Goal: Obtain resource: Download file/media

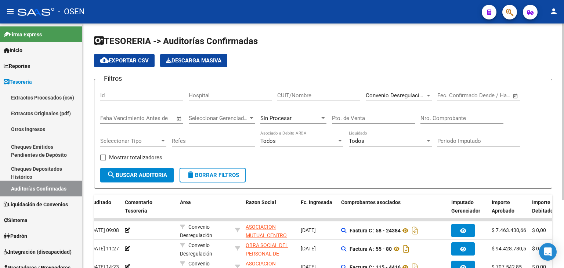
click at [419, 96] on span "Convenio Desregulación" at bounding box center [396, 95] width 60 height 7
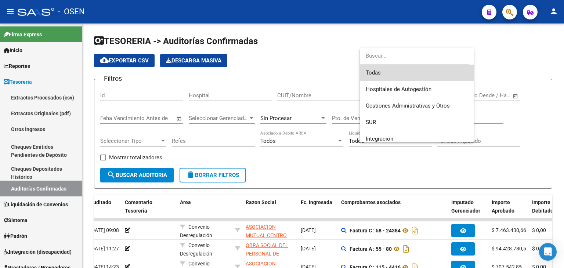
click at [427, 70] on span "Todas" at bounding box center [417, 73] width 102 height 17
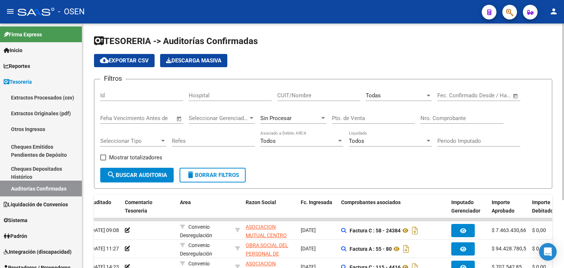
drag, startPoint x: 457, startPoint y: 123, endPoint x: 460, endPoint y: 118, distance: 5.4
click at [458, 120] on div "Nro. Comprobante" at bounding box center [461, 116] width 83 height 16
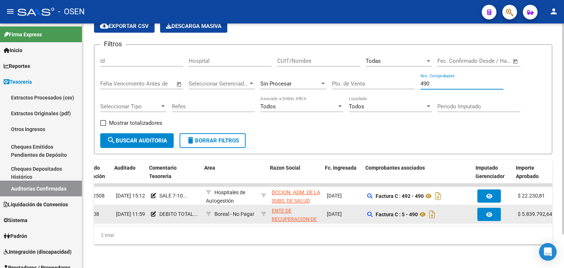
scroll to position [0, 78]
type input "490"
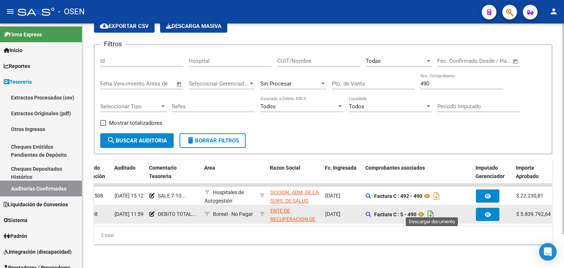
click at [433, 209] on icon "Descargar documento" at bounding box center [431, 215] width 10 height 12
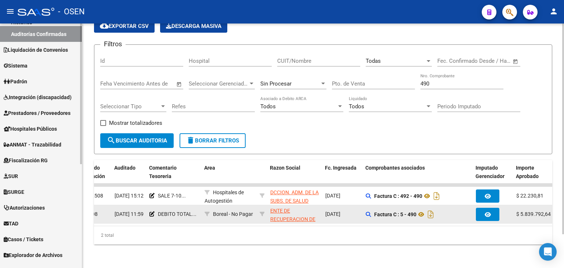
scroll to position [181, 0]
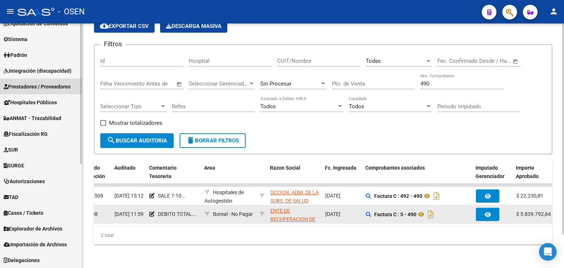
click at [43, 84] on span "Prestadores / Proveedores" at bounding box center [37, 87] width 67 height 8
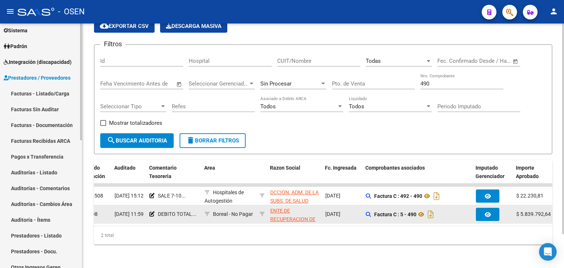
scroll to position [74, 0]
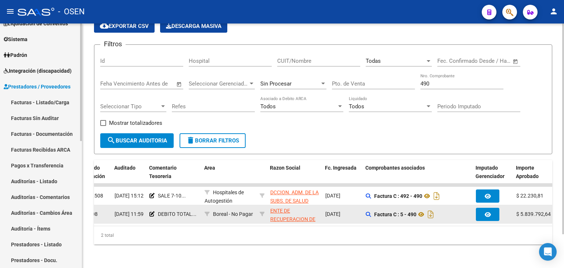
click at [43, 102] on link "Facturas - Listado/Carga" at bounding box center [41, 102] width 82 height 16
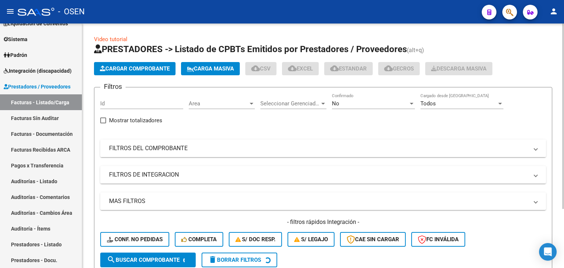
click at [173, 140] on mat-expansion-panel-header "FILTROS DEL COMPROBANTE" at bounding box center [323, 149] width 446 height 18
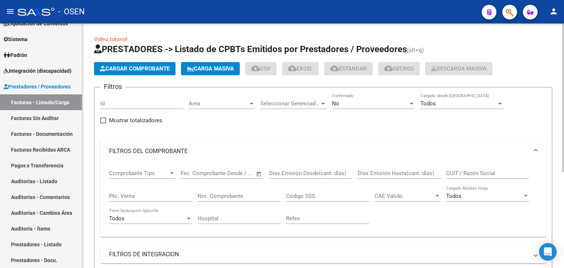
click at [175, 148] on mat-panel-title "FILTROS DEL COMPROBANTE" at bounding box center [318, 151] width 419 height 8
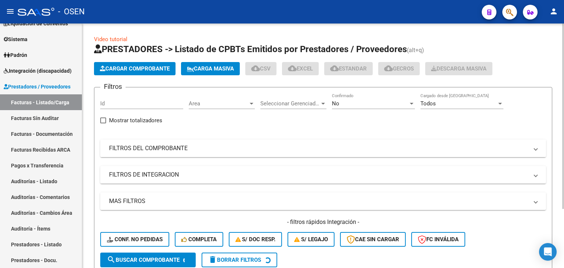
click at [187, 147] on mat-panel-title "FILTROS DEL COMPROBANTE" at bounding box center [318, 148] width 419 height 8
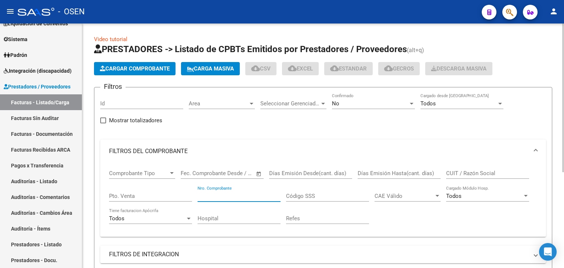
click at [238, 199] on input "Nro. Comprobante" at bounding box center [239, 196] width 83 height 7
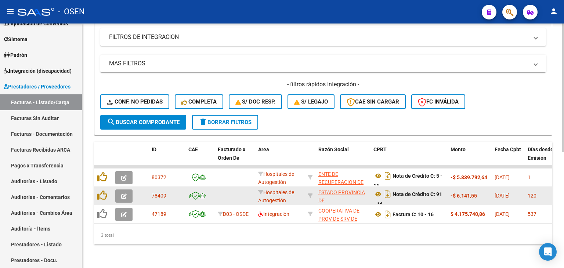
scroll to position [222, 0]
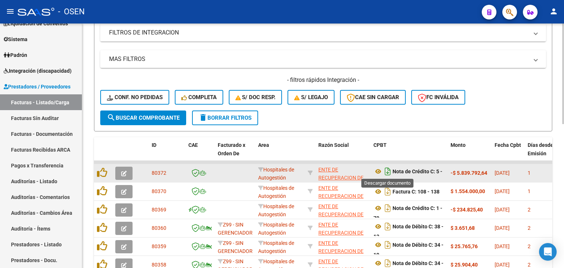
type input "16"
click at [388, 171] on icon "Descargar documento" at bounding box center [388, 172] width 10 height 12
click at [526, 101] on div "- filtros rápidos Integración - Conf. no pedidas Completa S/ Doc Resp. S/ legaj…" at bounding box center [323, 93] width 446 height 35
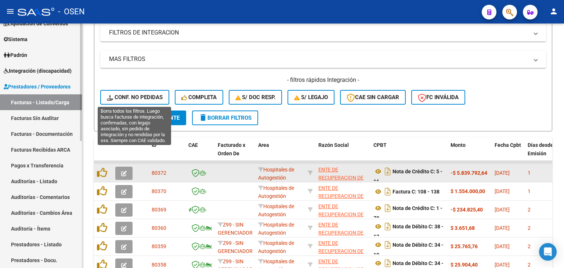
scroll to position [0, 0]
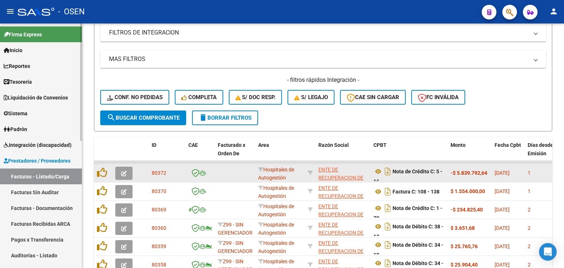
click at [53, 84] on link "Tesorería" at bounding box center [41, 82] width 82 height 16
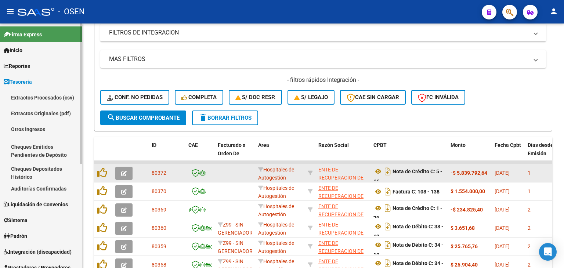
click at [48, 191] on link "Auditorías Confirmadas" at bounding box center [41, 189] width 82 height 16
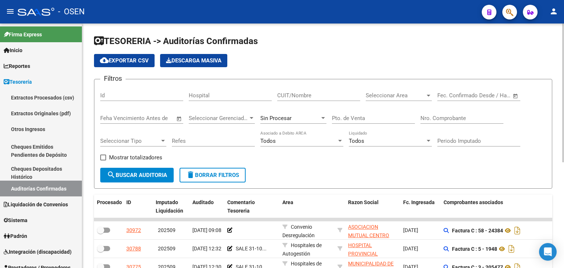
click at [466, 115] on input "Nro. Comprobante" at bounding box center [461, 118] width 83 height 7
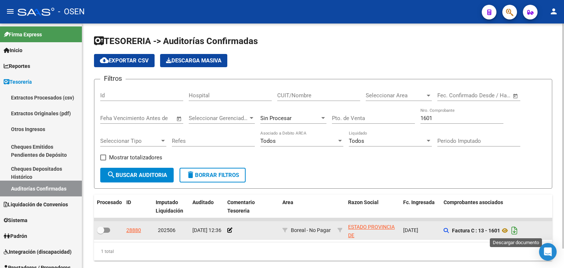
click at [517, 231] on icon "Descargar documento" at bounding box center [515, 231] width 10 height 12
drag, startPoint x: 458, startPoint y: 117, endPoint x: 288, endPoint y: 97, distance: 171.7
click at [291, 97] on div "Filtros Id Hospital CUIT/Nombre Seleccionar Area Seleccionar Area Fecha inicio …" at bounding box center [323, 126] width 446 height 83
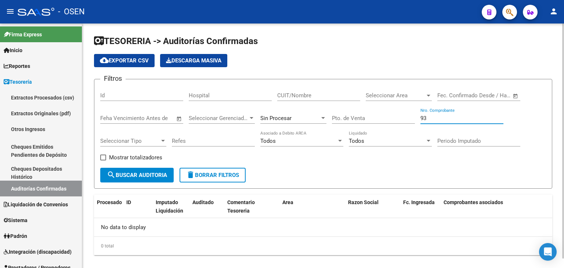
type input "93"
click at [307, 156] on div "Filtros Id Hospital CUIT/Nombre Seleccionar Area Seleccionar Area Fecha inicio …" at bounding box center [323, 126] width 446 height 83
click at [149, 175] on span "search Buscar Auditoria" at bounding box center [137, 175] width 60 height 7
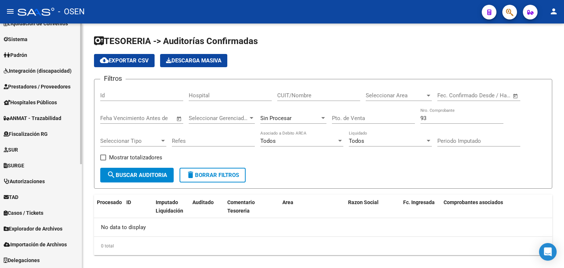
scroll to position [59, 0]
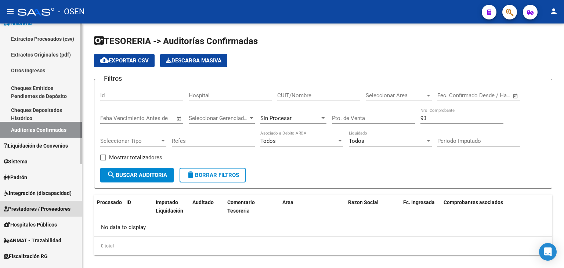
click at [43, 207] on span "Prestadores / Proveedores" at bounding box center [37, 209] width 67 height 8
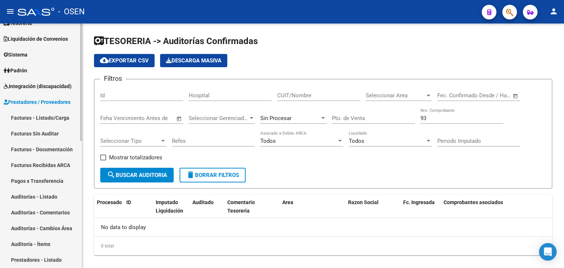
click at [47, 112] on link "Facturas - Listado/Carga" at bounding box center [41, 118] width 82 height 16
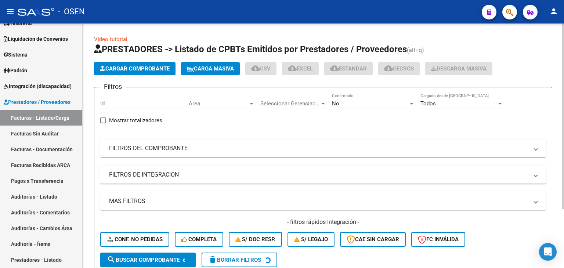
click at [178, 152] on mat-expansion-panel-header "FILTROS DEL COMPROBANTE" at bounding box center [323, 149] width 446 height 18
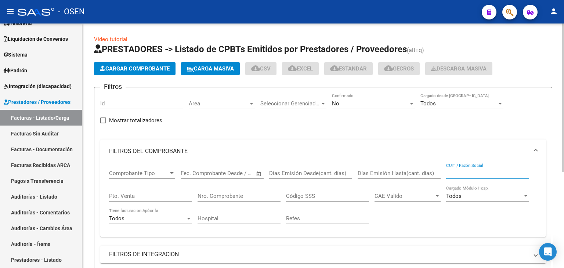
click at [463, 170] on input "CUIT / Razón Social" at bounding box center [487, 173] width 83 height 7
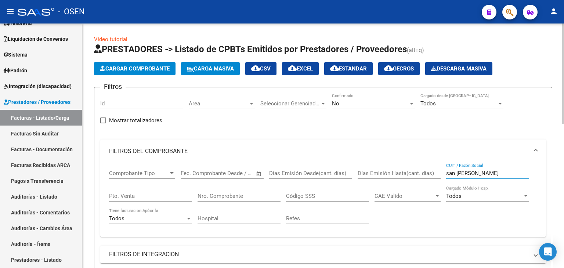
type input "san [PERSON_NAME]"
click at [369, 101] on div "No" at bounding box center [370, 103] width 76 height 7
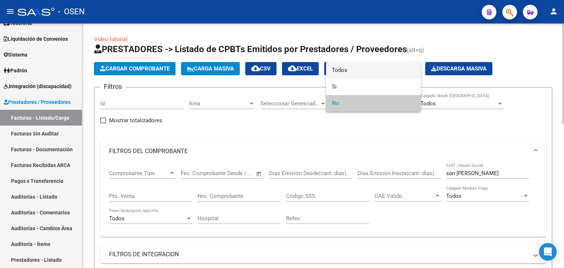
click at [378, 70] on span "Todos" at bounding box center [373, 70] width 83 height 17
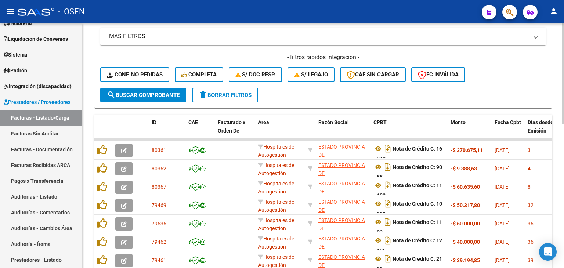
scroll to position [122, 0]
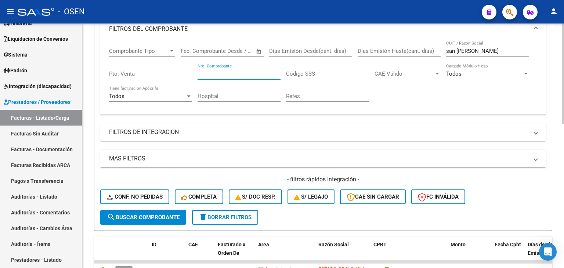
click at [235, 75] on input "Nro. Comprobante" at bounding box center [239, 73] width 83 height 7
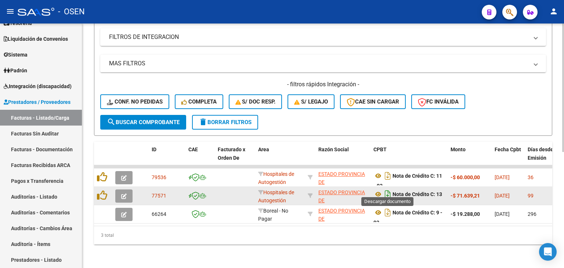
click at [387, 188] on icon "Descargar documento" at bounding box center [388, 194] width 10 height 12
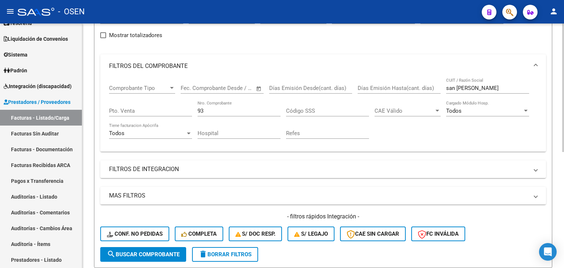
scroll to position [0, 0]
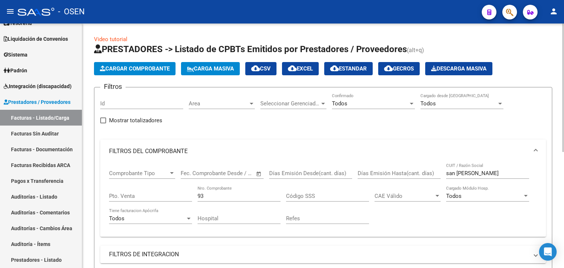
drag, startPoint x: 315, startPoint y: 137, endPoint x: 250, endPoint y: 170, distance: 73.2
click at [314, 137] on div "Filtros Id Area Area Seleccionar Gerenciador Seleccionar Gerenciador Todos Conf…" at bounding box center [323, 212] width 446 height 239
drag, startPoint x: 223, startPoint y: 198, endPoint x: 91, endPoint y: 198, distance: 131.5
click at [91, 198] on div "Video tutorial PRESTADORES -> Listado de CPBTs Emitidos por Prestadores / Prove…" at bounding box center [323, 254] width 482 height 462
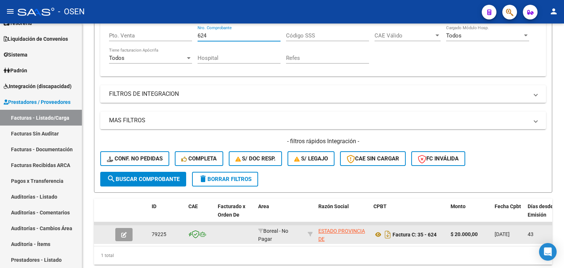
scroll to position [185, 0]
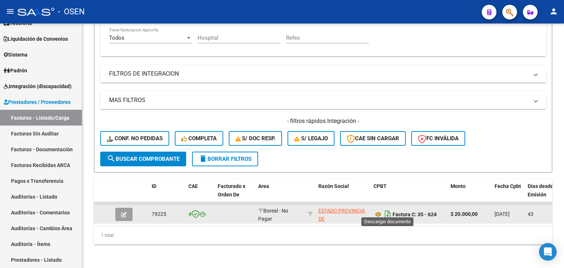
click at [387, 209] on icon "Descargar documento" at bounding box center [388, 215] width 10 height 12
click at [278, 241] on div "1 total" at bounding box center [323, 235] width 458 height 18
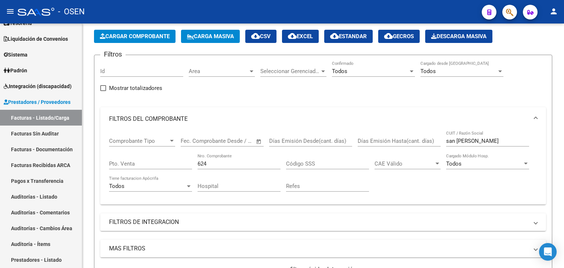
scroll to position [0, 0]
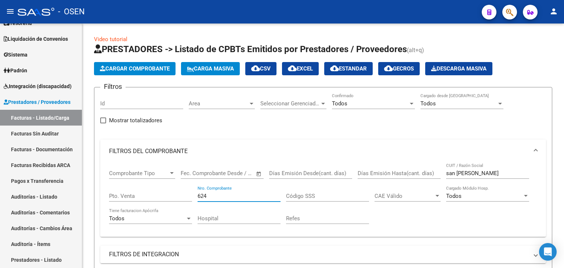
drag, startPoint x: 231, startPoint y: 194, endPoint x: 98, endPoint y: 191, distance: 132.2
click at [98, 191] on form "Filtros Id Area Area Seleccionar Gerenciador Seleccionar Gerenciador Todos Conf…" at bounding box center [323, 220] width 458 height 266
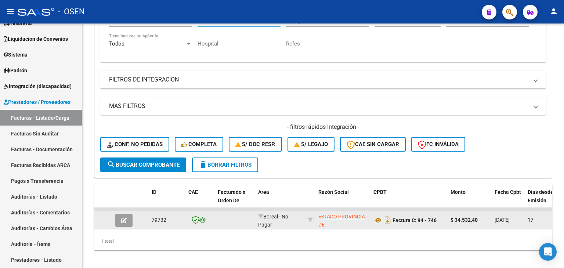
scroll to position [185, 0]
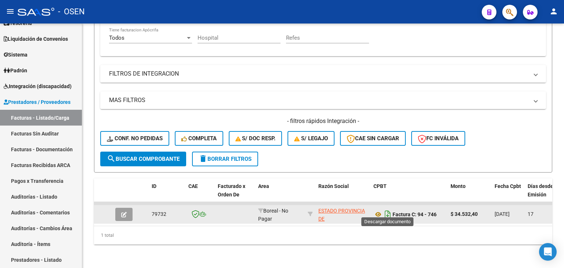
click at [388, 209] on icon "Descargar documento" at bounding box center [388, 215] width 10 height 12
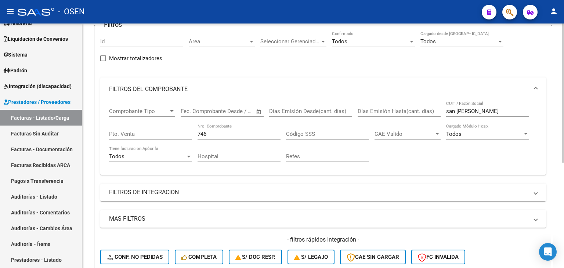
scroll to position [0, 0]
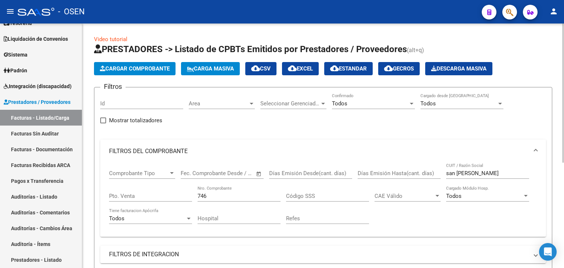
drag, startPoint x: 216, startPoint y: 196, endPoint x: 136, endPoint y: 190, distance: 80.0
click at [136, 190] on div "Comprobante Tipo Comprobante Tipo Fecha inicio – Fecha fin Fec. Comprobante Des…" at bounding box center [323, 197] width 428 height 68
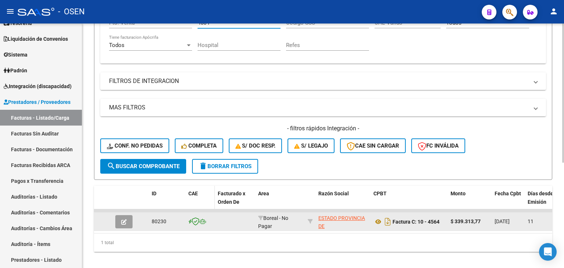
scroll to position [185, 0]
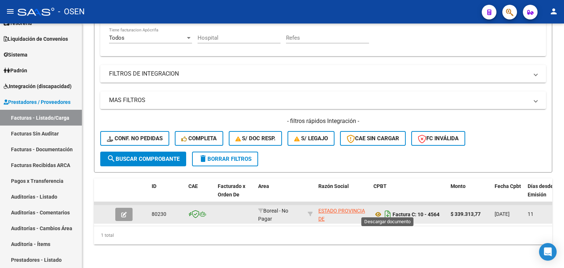
click at [387, 209] on icon "Descargar documento" at bounding box center [388, 215] width 10 height 12
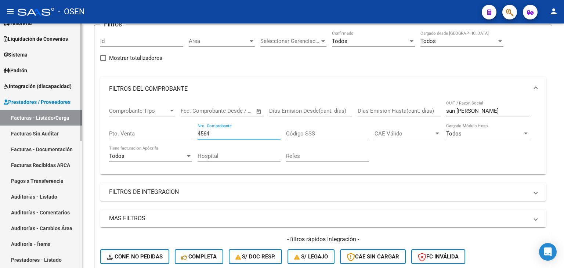
drag, startPoint x: 223, startPoint y: 134, endPoint x: 66, endPoint y: 105, distance: 159.1
click at [66, 107] on mat-sidenav-container "Firma Express Inicio Calendario SSS Instructivos Contacto OS Reportes Tablero d…" at bounding box center [282, 145] width 564 height 245
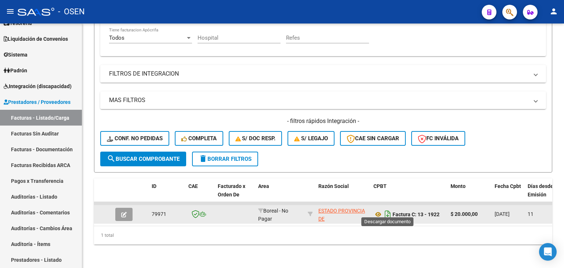
click at [388, 209] on icon "Descargar documento" at bounding box center [388, 215] width 10 height 12
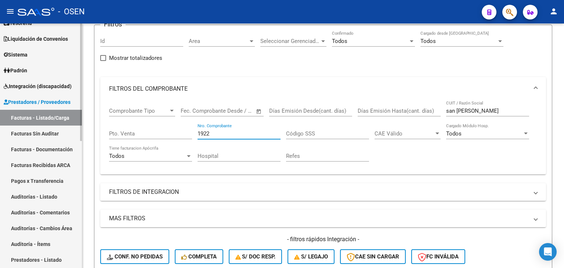
drag, startPoint x: 231, startPoint y: 135, endPoint x: 79, endPoint y: 124, distance: 151.7
click at [80, 124] on mat-sidenav-container "Firma Express Inicio Calendario SSS Instructivos Contacto OS Reportes Tablero d…" at bounding box center [282, 145] width 564 height 245
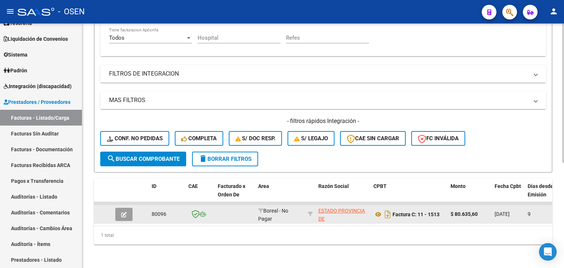
scroll to position [185, 0]
click at [391, 209] on icon "Descargar documento" at bounding box center [388, 215] width 10 height 12
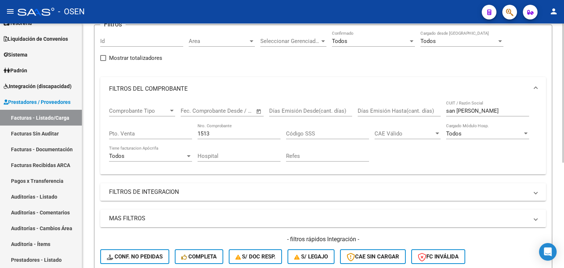
drag, startPoint x: 219, startPoint y: 133, endPoint x: 149, endPoint y: 119, distance: 71.6
click at [149, 119] on div "Comprobante Tipo Comprobante Tipo Fecha inicio – Fecha fin Fec. Comprobante Des…" at bounding box center [323, 135] width 428 height 68
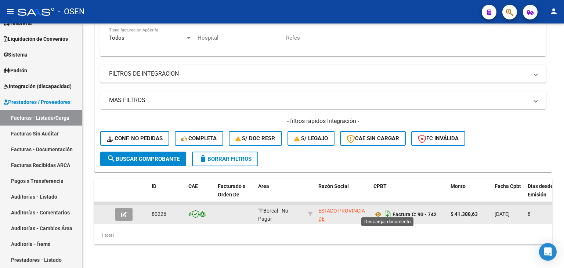
click at [389, 212] on icon "Descargar documento" at bounding box center [388, 215] width 10 height 12
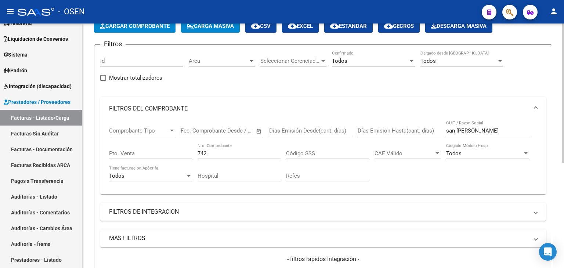
scroll to position [0, 0]
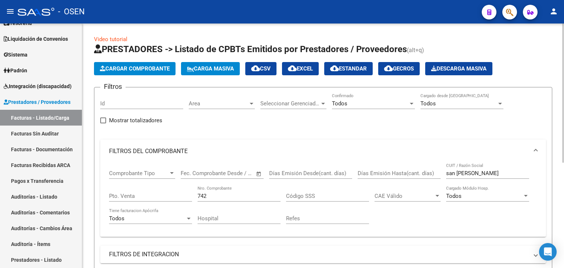
drag, startPoint x: 228, startPoint y: 188, endPoint x: 226, endPoint y: 198, distance: 9.8
click at [228, 191] on div "742 Nro. Comprobante" at bounding box center [239, 194] width 83 height 16
drag, startPoint x: 226, startPoint y: 198, endPoint x: 175, endPoint y: 194, distance: 51.6
click at [175, 194] on div "Comprobante Tipo Comprobante Tipo Fecha inicio – Fecha fin Fec. Comprobante Des…" at bounding box center [323, 197] width 428 height 68
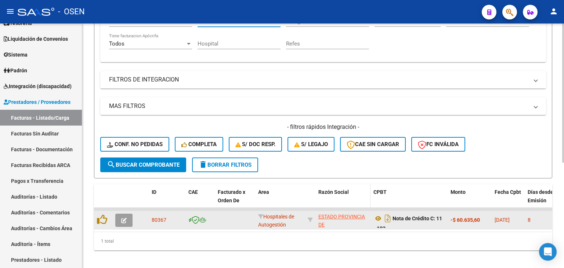
scroll to position [185, 0]
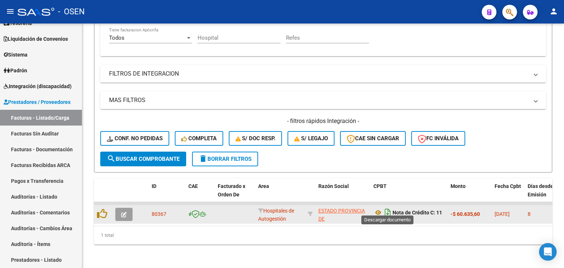
click at [388, 209] on icon "Descargar documento" at bounding box center [388, 213] width 10 height 12
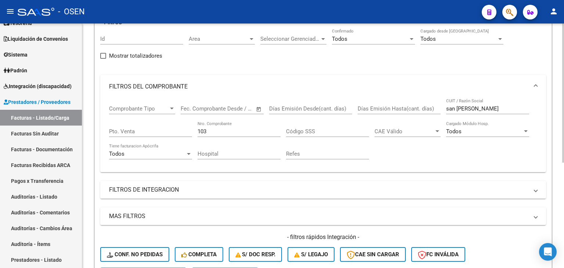
scroll to position [62, 0]
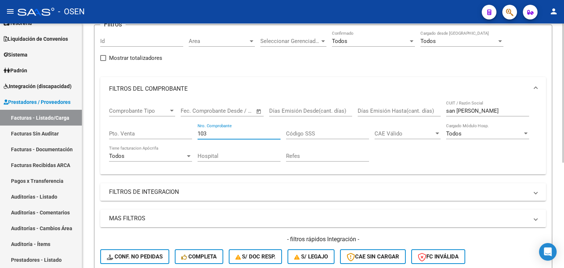
drag, startPoint x: 217, startPoint y: 134, endPoint x: 168, endPoint y: 111, distance: 54.4
click at [168, 111] on div "Comprobante Tipo Comprobante Tipo Fecha inicio – Fecha fin Fec. Comprobante Des…" at bounding box center [323, 135] width 428 height 68
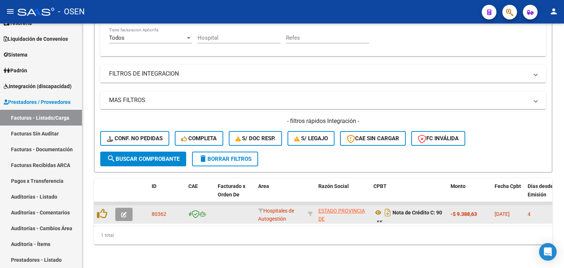
scroll to position [185, 0]
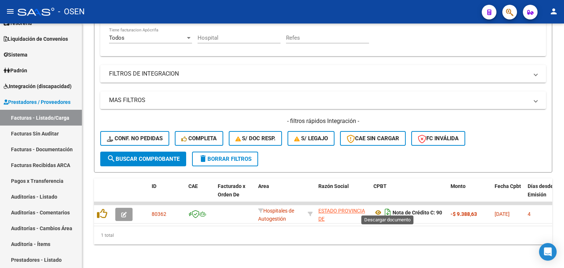
click at [390, 207] on icon "Descargar documento" at bounding box center [388, 213] width 10 height 12
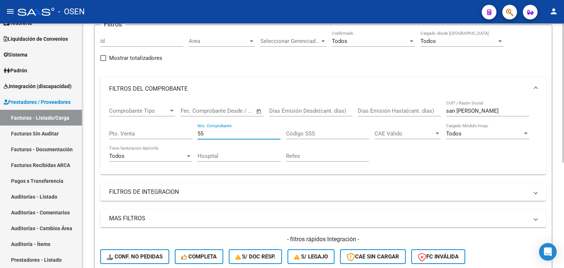
drag, startPoint x: 234, startPoint y: 135, endPoint x: 90, endPoint y: 102, distance: 148.0
click at [90, 102] on div "Video tutorial PRESTADORES -> Listado de CPBTs Emitidos por Prestadores / Prove…" at bounding box center [323, 173] width 482 height 425
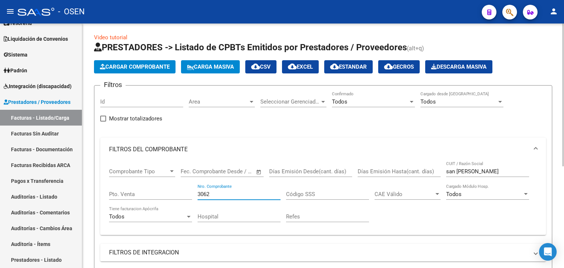
scroll to position [0, 0]
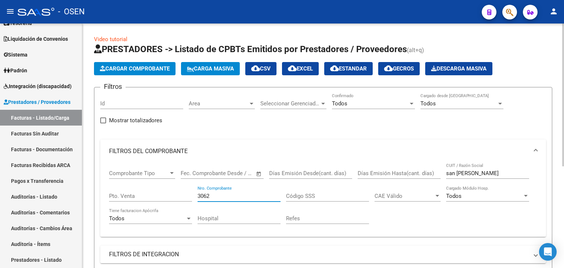
type input "3062"
drag, startPoint x: 481, startPoint y: 173, endPoint x: 376, endPoint y: 163, distance: 105.9
click at [383, 168] on div "Comprobante Tipo Comprobante Tipo Fecha inicio – Fecha fin Fec. Comprobante Des…" at bounding box center [323, 197] width 428 height 68
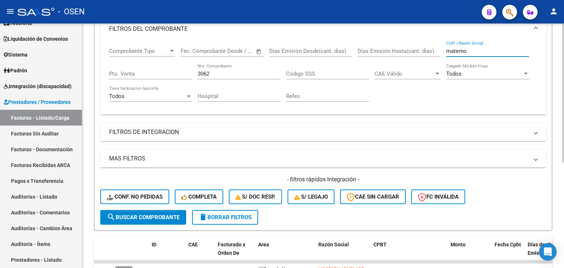
scroll to position [185, 0]
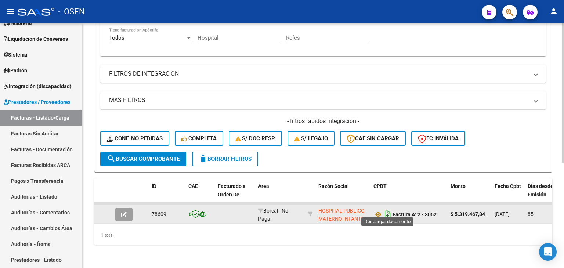
type input "materno"
click at [388, 211] on icon "Descargar documento" at bounding box center [388, 215] width 10 height 12
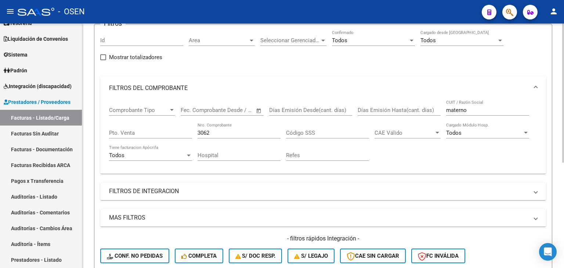
scroll to position [62, 0]
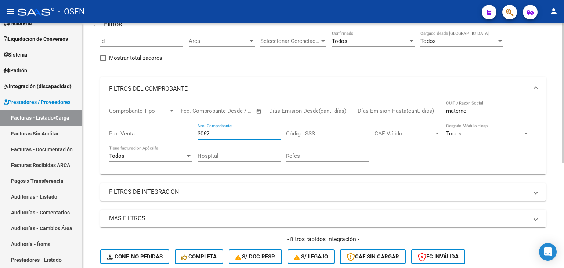
drag, startPoint x: 216, startPoint y: 131, endPoint x: 163, endPoint y: 132, distance: 52.9
click at [165, 131] on div "Comprobante Tipo Comprobante Tipo Fecha inicio – Fecha fin Fec. Comprobante Des…" at bounding box center [323, 135] width 428 height 68
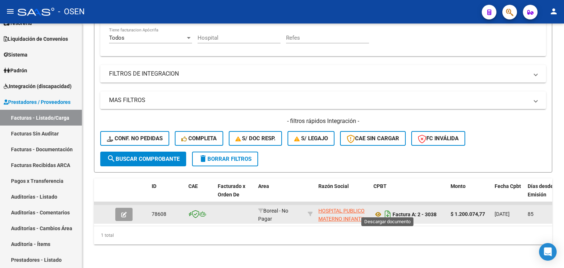
click at [389, 211] on icon "Descargar documento" at bounding box center [388, 215] width 10 height 12
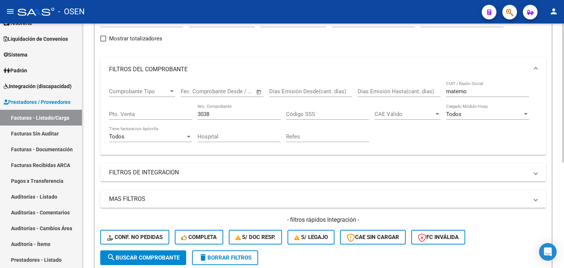
scroll to position [62, 0]
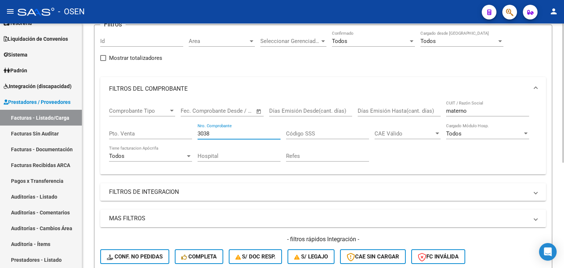
drag, startPoint x: 211, startPoint y: 135, endPoint x: 147, endPoint y: 126, distance: 64.2
click at [147, 126] on div "Comprobante Tipo Comprobante Tipo Fecha inicio – Fecha fin Fec. Comprobante Des…" at bounding box center [323, 135] width 428 height 68
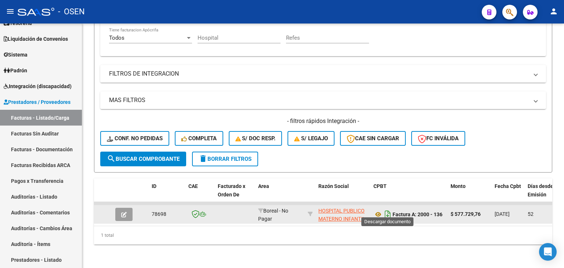
click at [388, 209] on icon "Descargar documento" at bounding box center [388, 215] width 10 height 12
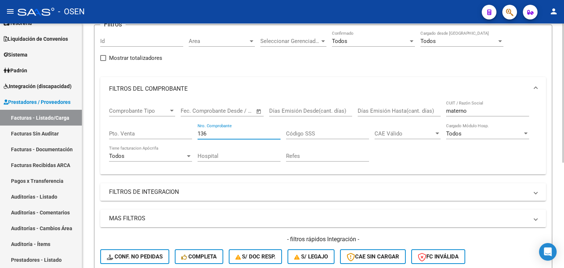
drag, startPoint x: 221, startPoint y: 131, endPoint x: 135, endPoint y: 126, distance: 86.1
click at [135, 127] on div "Comprobante Tipo Comprobante Tipo Fecha inicio – Fecha fin Fec. Comprobante Des…" at bounding box center [323, 135] width 428 height 68
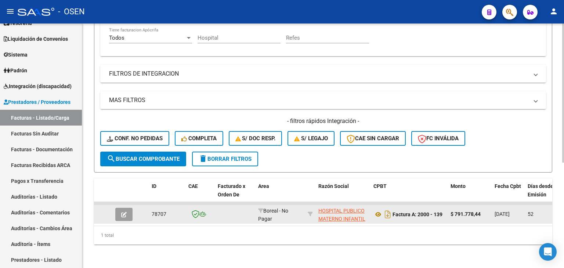
scroll to position [185, 0]
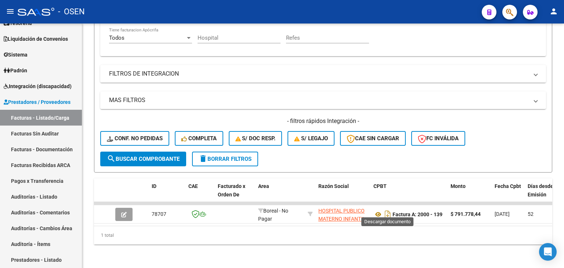
drag, startPoint x: 387, startPoint y: 210, endPoint x: 328, endPoint y: 166, distance: 73.6
click at [387, 209] on icon "Descargar documento" at bounding box center [388, 215] width 10 height 12
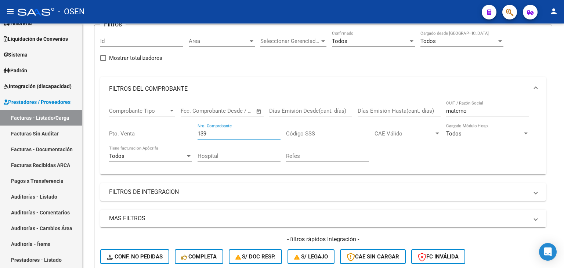
drag, startPoint x: 228, startPoint y: 131, endPoint x: 149, endPoint y: 130, distance: 79.0
click at [149, 130] on div "Comprobante Tipo Comprobante Tipo Fecha inicio – Fecha fin Fec. Comprobante Des…" at bounding box center [323, 135] width 428 height 68
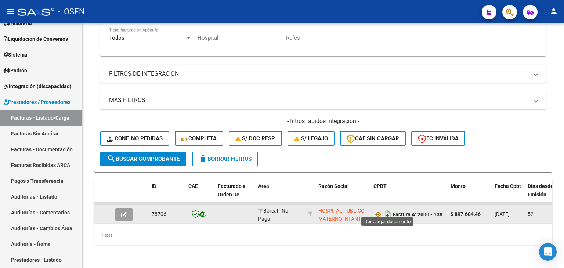
click at [385, 209] on icon "Descargar documento" at bounding box center [388, 215] width 10 height 12
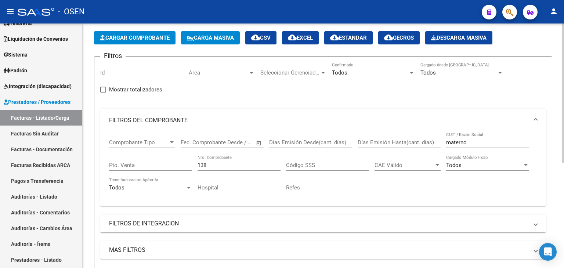
scroll to position [0, 0]
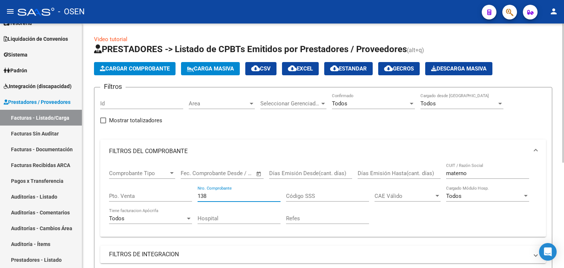
drag, startPoint x: 220, startPoint y: 195, endPoint x: 164, endPoint y: 188, distance: 57.0
click at [164, 191] on div "Comprobante Tipo Comprobante Tipo Fecha inicio – Fecha fin Fec. Comprobante Des…" at bounding box center [323, 197] width 428 height 68
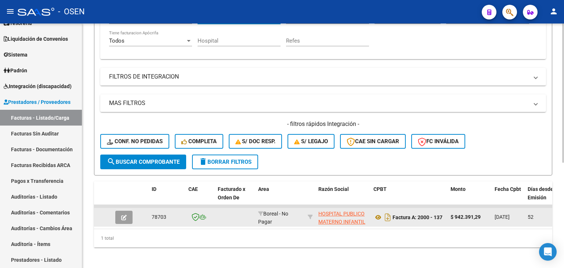
scroll to position [185, 0]
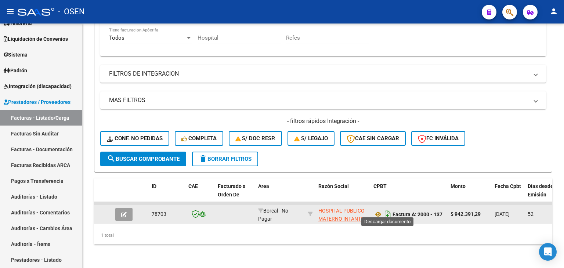
click at [388, 209] on icon "Descargar documento" at bounding box center [388, 215] width 10 height 12
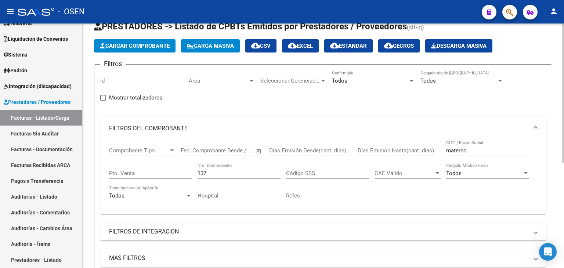
scroll to position [0, 0]
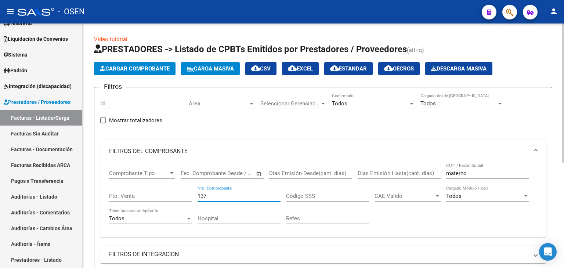
drag, startPoint x: 224, startPoint y: 193, endPoint x: 139, endPoint y: 189, distance: 84.9
click at [140, 189] on div "Comprobante Tipo Comprobante Tipo Fecha inicio – Fecha fin Fec. Comprobante Des…" at bounding box center [323, 197] width 428 height 68
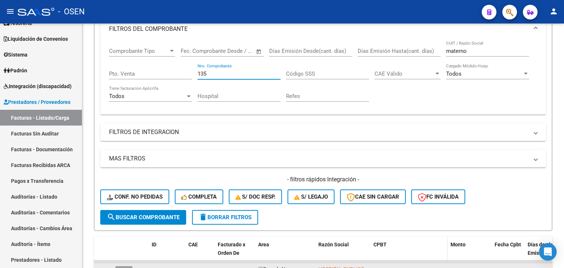
scroll to position [185, 0]
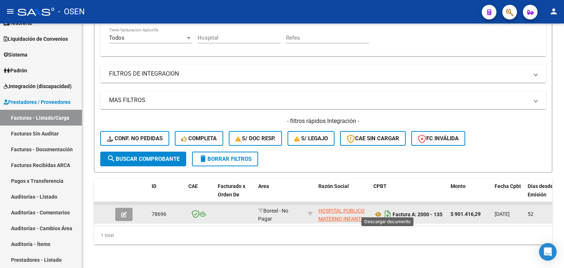
click at [387, 211] on icon "Descargar documento" at bounding box center [388, 215] width 10 height 12
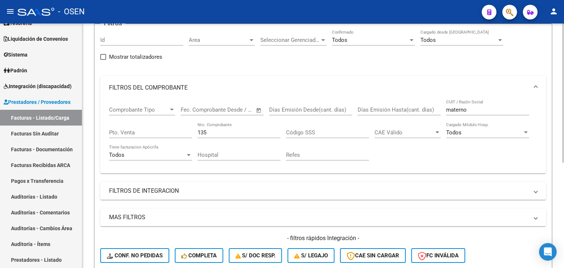
scroll to position [62, 0]
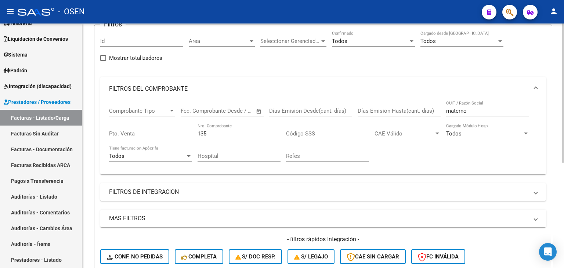
drag, startPoint x: 229, startPoint y: 126, endPoint x: 226, endPoint y: 131, distance: 6.1
click at [227, 127] on div "135 Nro. Comprobante" at bounding box center [239, 131] width 83 height 16
drag, startPoint x: 224, startPoint y: 135, endPoint x: 169, endPoint y: 119, distance: 57.4
click at [169, 119] on div "Comprobante Tipo Comprobante Tipo Fecha inicio – Fecha fin Fec. Comprobante Des…" at bounding box center [323, 135] width 428 height 68
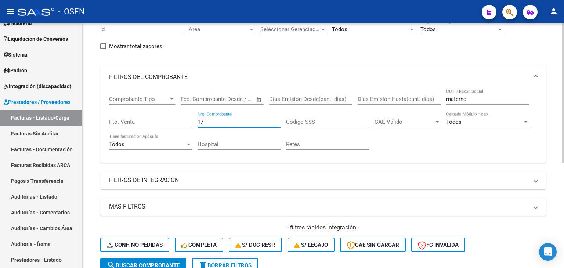
scroll to position [185, 0]
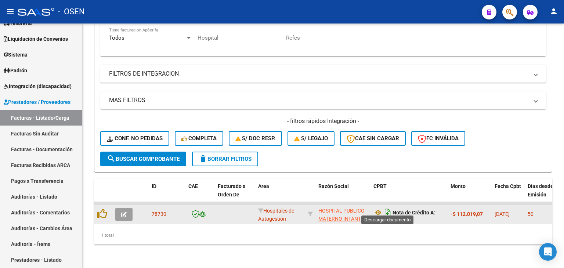
click at [388, 207] on icon "Descargar documento" at bounding box center [388, 213] width 10 height 12
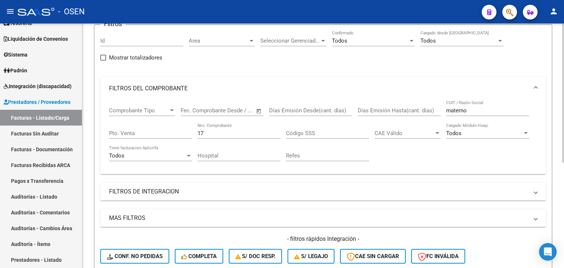
scroll to position [62, 0]
drag, startPoint x: 210, startPoint y: 132, endPoint x: 141, endPoint y: 127, distance: 69.6
click at [144, 129] on div "Comprobante Tipo Comprobante Tipo Fecha inicio – Fecha fin Fec. Comprobante Des…" at bounding box center [323, 135] width 428 height 68
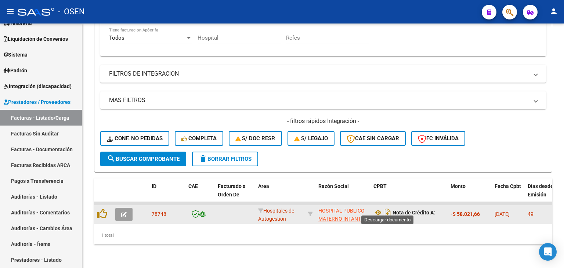
click at [391, 207] on icon "Descargar documento" at bounding box center [388, 213] width 10 height 12
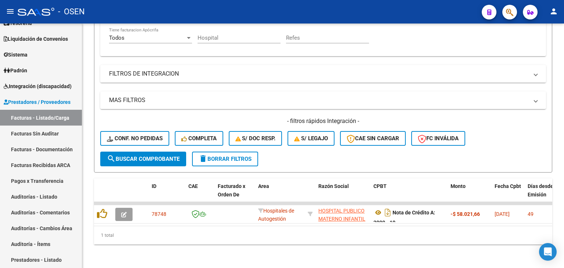
scroll to position [62, 0]
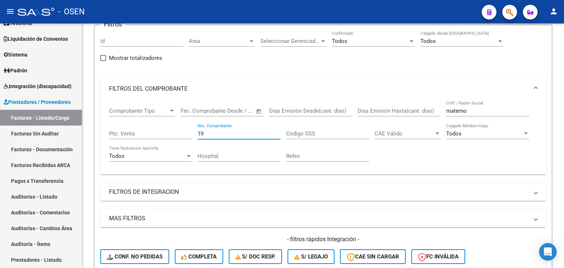
drag, startPoint x: 232, startPoint y: 134, endPoint x: 204, endPoint y: 130, distance: 28.3
click at [204, 130] on input "19" at bounding box center [239, 133] width 83 height 7
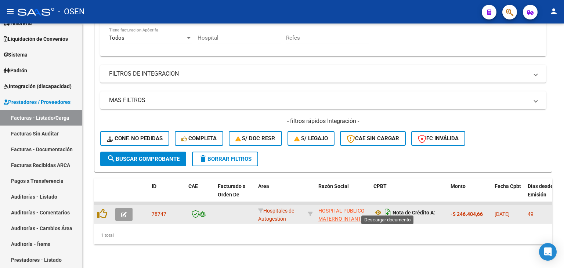
type input "18"
click at [389, 207] on icon "Descargar documento" at bounding box center [388, 213] width 10 height 12
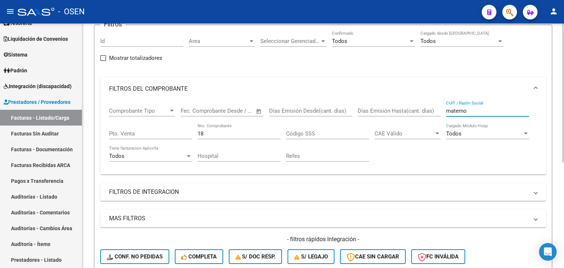
drag, startPoint x: 481, startPoint y: 109, endPoint x: 409, endPoint y: 104, distance: 72.5
click at [414, 107] on div "Comprobante Tipo Comprobante Tipo Fecha inicio – Fecha fin Fec. Comprobante Des…" at bounding box center [323, 135] width 428 height 68
type input "area"
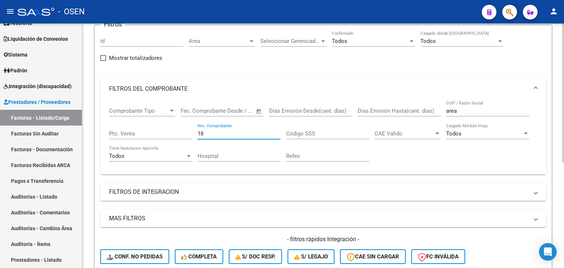
drag, startPoint x: 226, startPoint y: 130, endPoint x: 148, endPoint y: 125, distance: 78.0
click at [149, 125] on div "Comprobante Tipo Comprobante Tipo Fecha inicio – Fecha fin Fec. Comprobante Des…" at bounding box center [323, 135] width 428 height 68
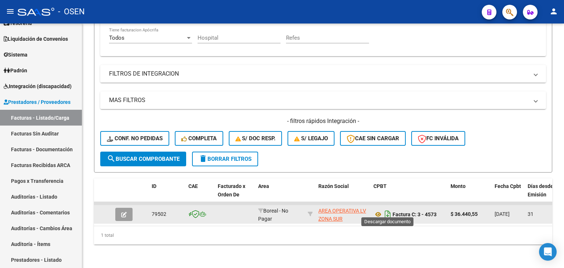
click at [390, 210] on icon "Descargar documento" at bounding box center [388, 215] width 10 height 12
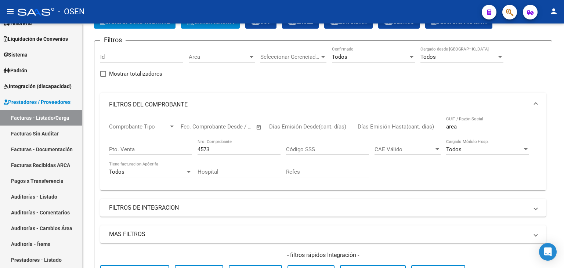
scroll to position [0, 0]
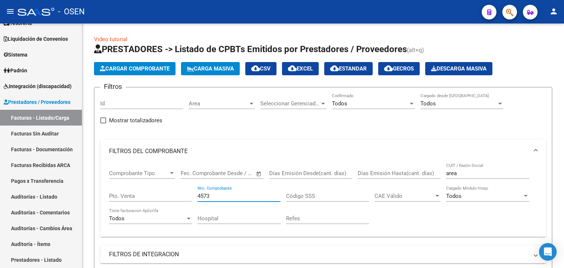
drag, startPoint x: 230, startPoint y: 198, endPoint x: 162, endPoint y: 194, distance: 68.7
click at [162, 194] on div "Comprobante Tipo Comprobante Tipo Fecha inicio – Fecha fin Fec. Comprobante Des…" at bounding box center [323, 197] width 428 height 68
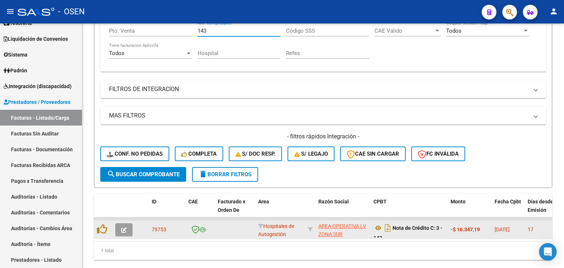
scroll to position [185, 0]
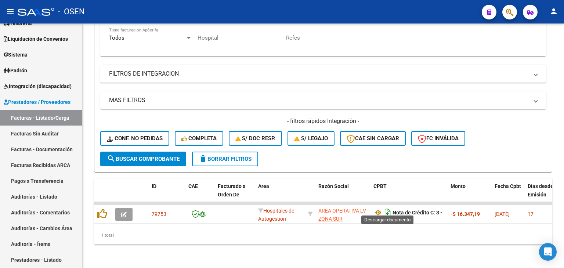
type input "143"
click at [388, 208] on icon "Descargar documento" at bounding box center [388, 213] width 10 height 12
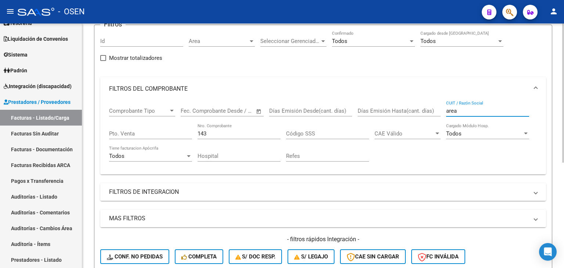
drag, startPoint x: 476, startPoint y: 112, endPoint x: 364, endPoint y: 111, distance: 112.0
click at [365, 111] on div "Comprobante Tipo Comprobante Tipo Fecha inicio – Fecha fin Fec. Comprobante Des…" at bounding box center [323, 135] width 428 height 68
type input "j"
type input "minist"
drag, startPoint x: 227, startPoint y: 135, endPoint x: 205, endPoint y: 87, distance: 52.9
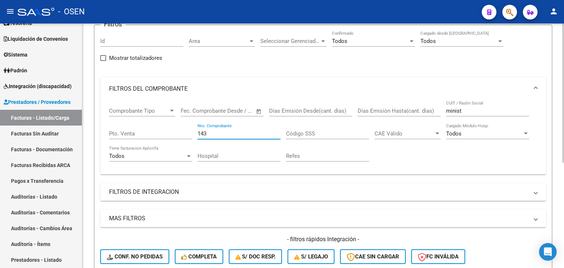
click at [204, 93] on mat-expansion-panel "FILTROS DEL COMPROBANTE Comprobante Tipo Comprobante Tipo Fecha inicio – Fecha …" at bounding box center [323, 125] width 446 height 97
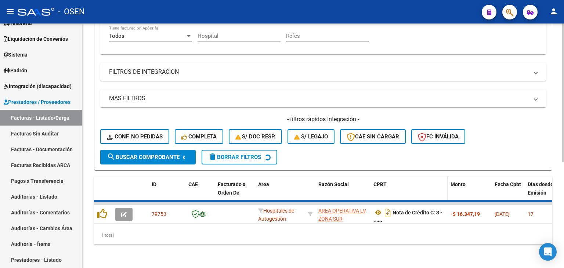
scroll to position [185, 0]
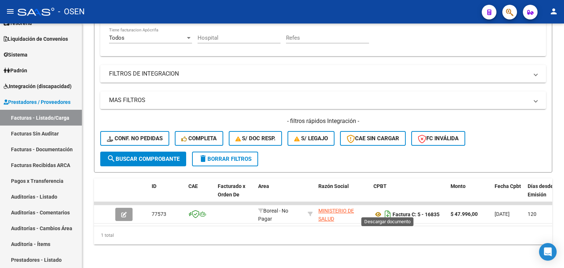
click at [388, 209] on icon "Descargar documento" at bounding box center [388, 215] width 10 height 12
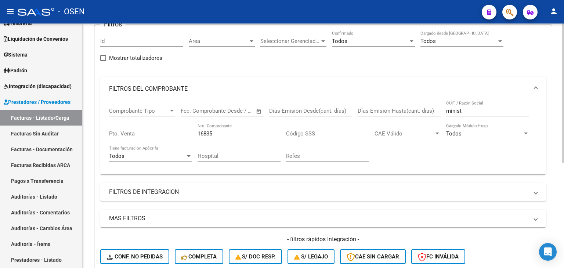
click at [231, 124] on div "16835 Nro. Comprobante" at bounding box center [239, 131] width 83 height 16
drag, startPoint x: 235, startPoint y: 131, endPoint x: 204, endPoint y: 117, distance: 33.5
click at [184, 120] on div "Comprobante Tipo Comprobante Tipo Fecha inicio – Fecha fin Fec. Comprobante Des…" at bounding box center [323, 135] width 428 height 68
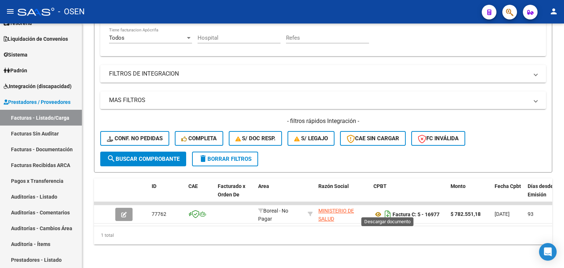
click at [388, 211] on icon "Descargar documento" at bounding box center [388, 215] width 10 height 12
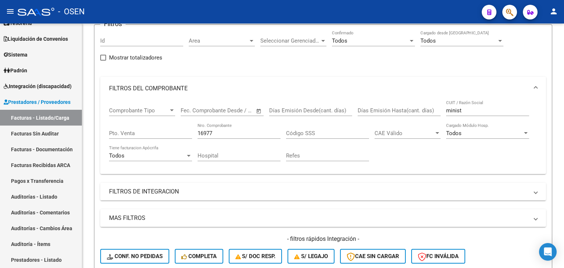
scroll to position [62, 0]
drag, startPoint x: 217, startPoint y: 135, endPoint x: 167, endPoint y: 122, distance: 51.3
click at [167, 124] on div "Comprobante Tipo Comprobante Tipo Fecha inicio – Fecha fin Fec. Comprobante Des…" at bounding box center [323, 135] width 428 height 68
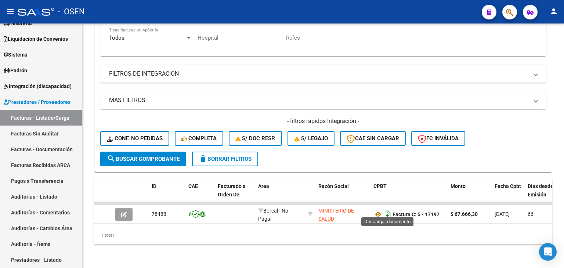
type input "17197"
click at [388, 210] on icon "Descargar documento" at bounding box center [388, 215] width 10 height 12
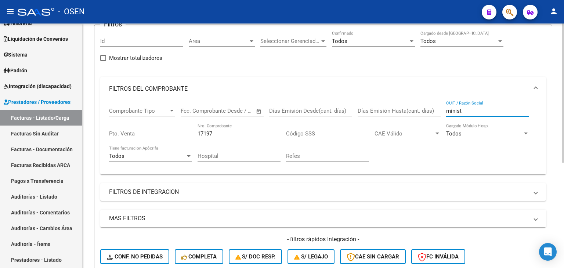
drag, startPoint x: 463, startPoint y: 113, endPoint x: 367, endPoint y: 100, distance: 97.1
click at [367, 101] on div "Comprobante Tipo Comprobante Tipo Fecha inicio – Fecha fin Fec. Comprobante Des…" at bounding box center [323, 135] width 428 height 68
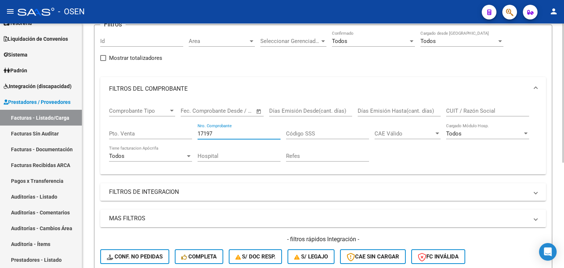
drag, startPoint x: 236, startPoint y: 132, endPoint x: 122, endPoint y: 141, distance: 114.6
click at [128, 138] on div "Comprobante Tipo Comprobante Tipo Fecha inicio – Fecha fin Fec. Comprobante Des…" at bounding box center [323, 135] width 428 height 68
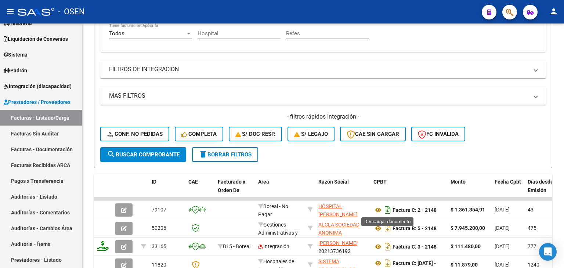
click at [388, 210] on icon "Descargar documento" at bounding box center [388, 210] width 10 height 12
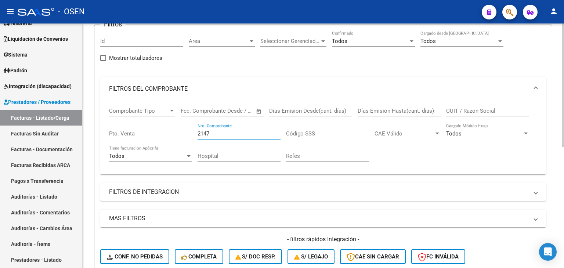
drag, startPoint x: 227, startPoint y: 131, endPoint x: 158, endPoint y: 137, distance: 69.3
click at [159, 137] on div "Comprobante Tipo Comprobante Tipo Fecha inicio – Fecha fin Fec. Comprobante Des…" at bounding box center [323, 135] width 428 height 68
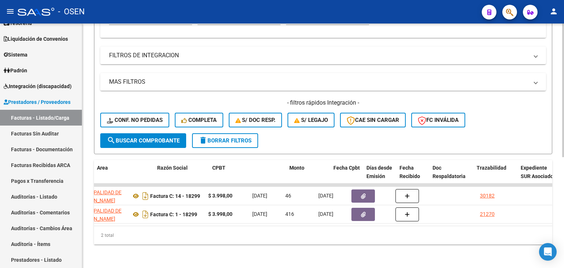
scroll to position [0, 109]
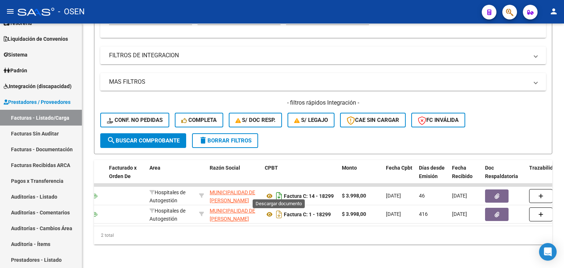
click at [279, 190] on icon "Descargar documento" at bounding box center [279, 196] width 10 height 12
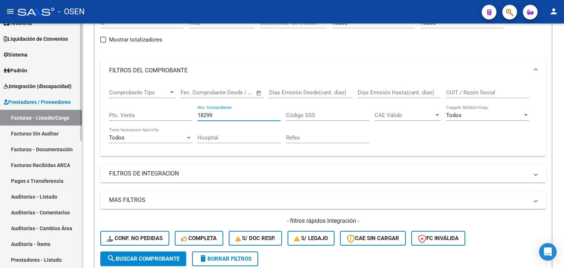
drag, startPoint x: 235, startPoint y: 115, endPoint x: 8, endPoint y: 147, distance: 228.8
click at [68, 132] on mat-sidenav-container "Firma Express Inicio Calendario SSS Instructivos Contacto OS Reportes Tablero d…" at bounding box center [282, 145] width 564 height 245
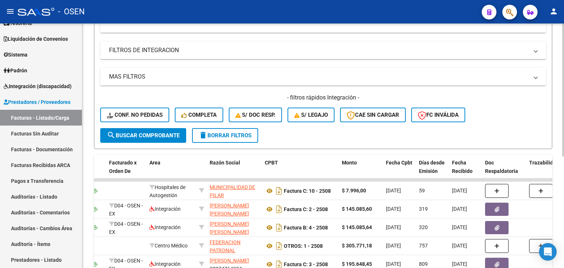
scroll to position [205, 0]
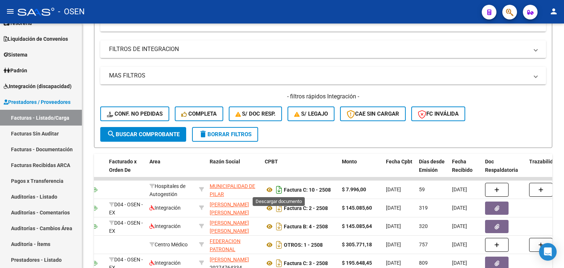
click at [278, 187] on icon "Descargar documento" at bounding box center [279, 190] width 10 height 12
click at [530, 131] on form "Filtros Id Area Area Seleccionar Gerenciador Seleccionar Gerenciador Todos Conf…" at bounding box center [323, 15] width 458 height 266
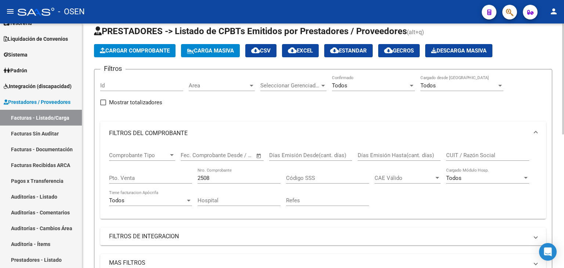
scroll to position [0, 0]
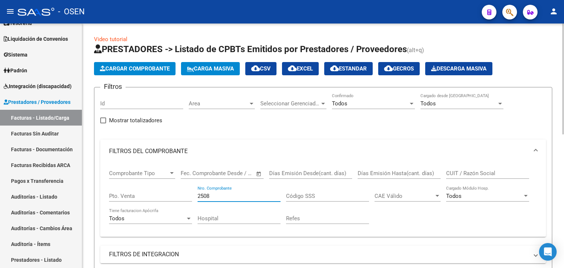
drag, startPoint x: 213, startPoint y: 194, endPoint x: 113, endPoint y: 178, distance: 100.7
click at [115, 180] on div "Comprobante Tipo Comprobante Tipo Fecha inicio – Fecha fin Fec. Comprobante Des…" at bounding box center [323, 197] width 428 height 68
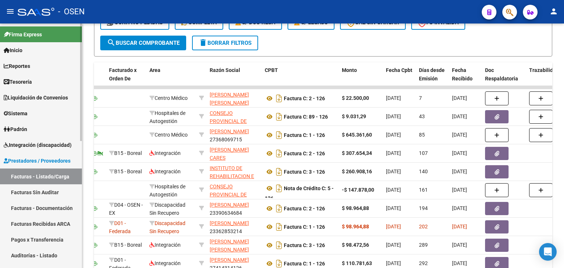
type input "126"
click at [35, 84] on link "Tesorería" at bounding box center [41, 82] width 82 height 16
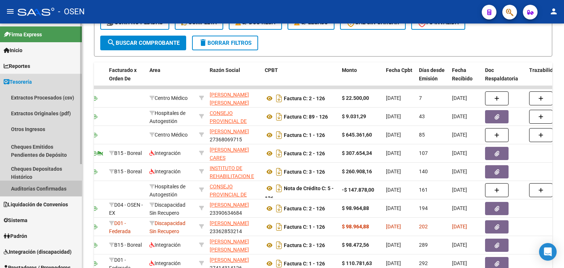
click at [57, 186] on link "Auditorías Confirmadas" at bounding box center [41, 189] width 82 height 16
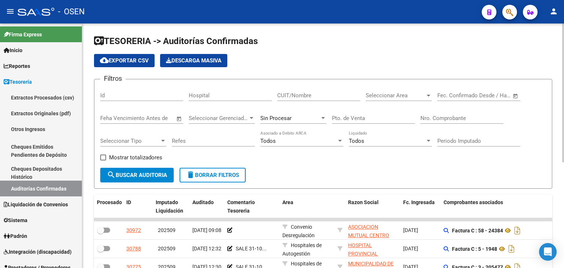
click at [498, 47] on h1 "TESORERIA -> Auditorías Confirmadas" at bounding box center [323, 41] width 458 height 13
click at [454, 119] on input "Nro. Comprobante" at bounding box center [461, 118] width 83 height 7
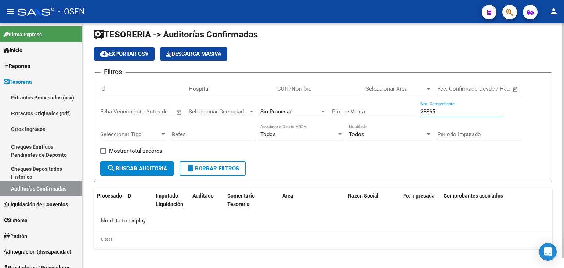
scroll to position [10, 0]
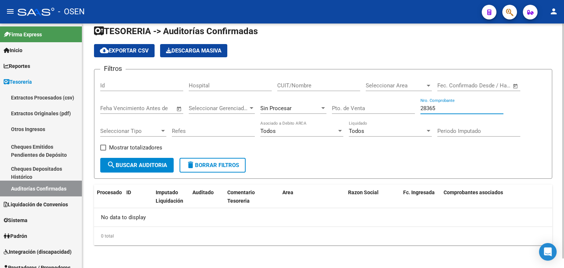
type input "28365"
drag, startPoint x: 477, startPoint y: 106, endPoint x: 387, endPoint y: 113, distance: 90.3
click at [387, 113] on div "Filtros Id Hospital CUIT/Nombre Seleccionar Area Seleccionar Area Fecha inicio …" at bounding box center [323, 116] width 446 height 83
click at [408, 86] on span "Seleccionar Area" at bounding box center [395, 85] width 59 height 7
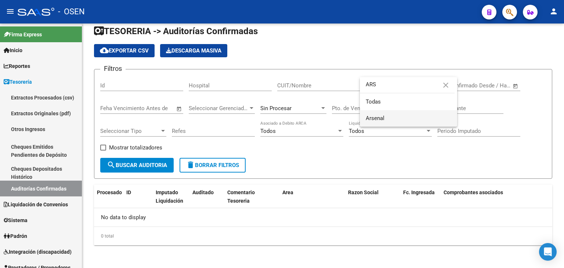
type input "ARS"
click at [387, 120] on span "Arsenal" at bounding box center [409, 118] width 86 height 17
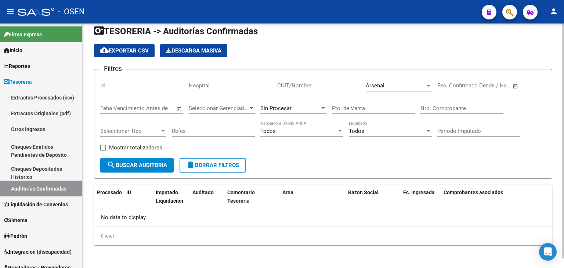
click at [166, 163] on span "search Buscar Auditoria" at bounding box center [137, 165] width 60 height 7
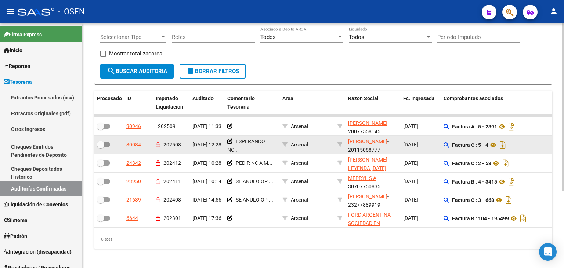
scroll to position [113, 0]
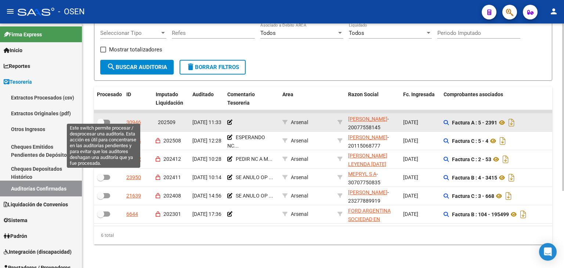
click at [100, 119] on span at bounding box center [100, 122] width 7 height 7
click at [100, 125] on input "checkbox" at bounding box center [100, 125] width 0 height 0
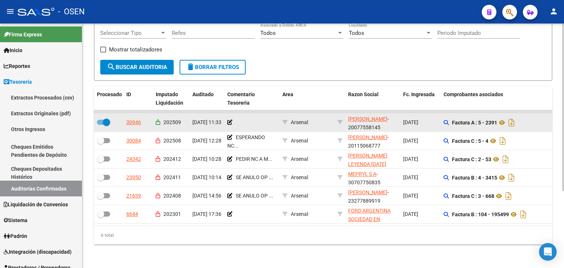
scroll to position [0, 0]
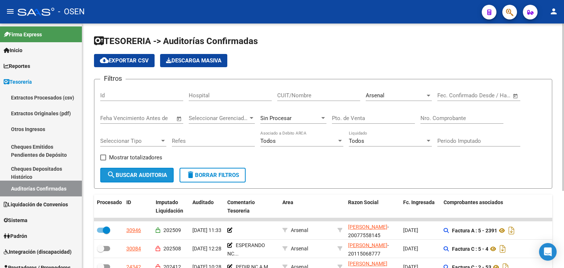
click at [152, 176] on span "search Buscar Auditoria" at bounding box center [137, 175] width 60 height 7
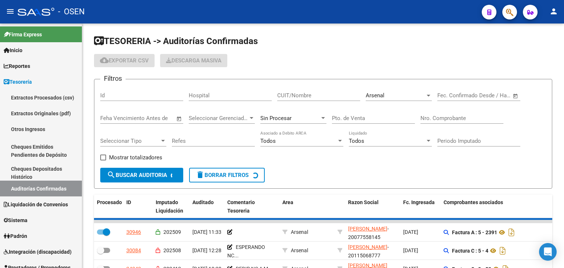
checkbox input "false"
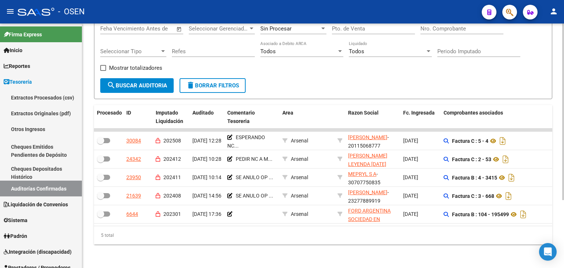
scroll to position [94, 0]
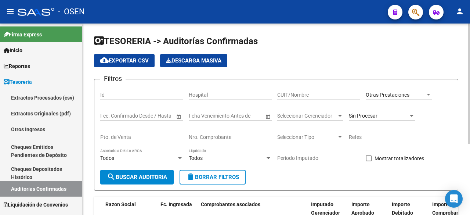
drag, startPoint x: 219, startPoint y: 143, endPoint x: 221, endPoint y: 134, distance: 9.4
click at [219, 143] on div "Nro. Comprobante" at bounding box center [230, 137] width 83 height 21
click at [221, 134] on input "Nro. Comprobante" at bounding box center [230, 137] width 83 height 6
drag, startPoint x: 417, startPoint y: 100, endPoint x: 416, endPoint y: 94, distance: 6.3
click at [417, 100] on div "Otras Prestaciones Seleccionar Area" at bounding box center [399, 95] width 66 height 21
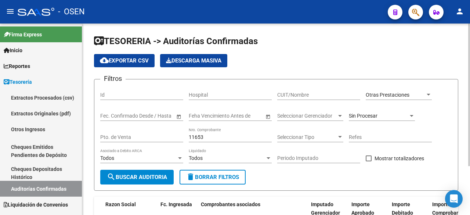
click at [416, 87] on div "Otras Prestaciones Seleccionar Area" at bounding box center [399, 92] width 66 height 15
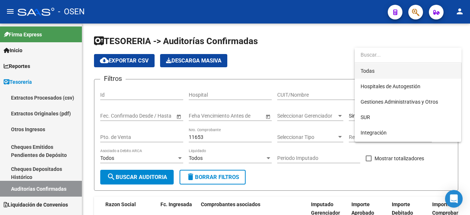
click at [390, 74] on span "Todas" at bounding box center [408, 70] width 95 height 15
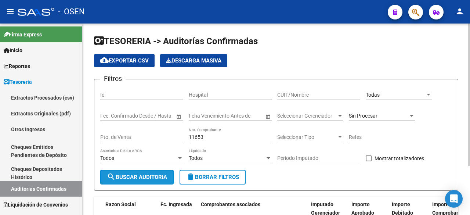
click at [144, 171] on button "search Buscar Auditoria" at bounding box center [136, 177] width 73 height 15
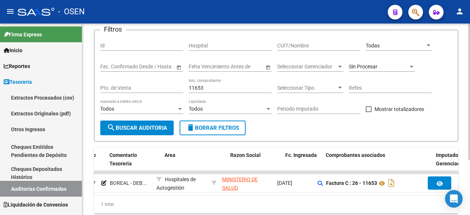
scroll to position [0, 118]
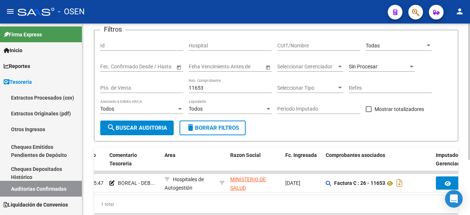
click at [180, 201] on div "1 total" at bounding box center [276, 204] width 364 height 18
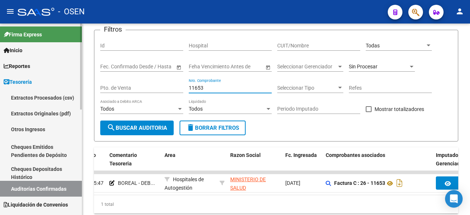
drag, startPoint x: 237, startPoint y: 87, endPoint x: 49, endPoint y: 82, distance: 188.1
click at [50, 82] on mat-sidenav-container "Firma Express Inicio Calendario SSS Instructivos Contacto OS Reportes Tablero d…" at bounding box center [235, 118] width 470 height 191
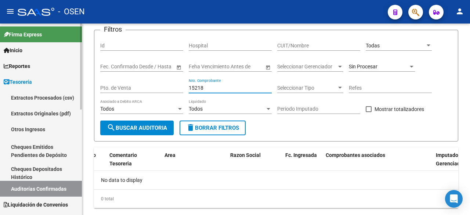
scroll to position [0, 0]
type input "15218"
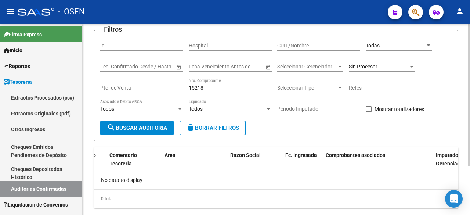
click at [395, 72] on div "Sin Procesar" at bounding box center [382, 67] width 66 height 21
